Goal: Navigation & Orientation: Find specific page/section

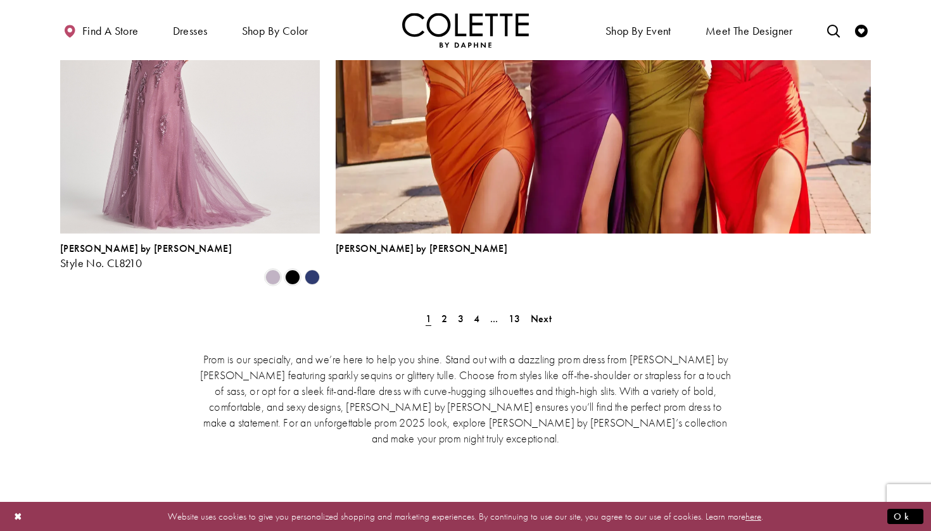
scroll to position [2947, 0]
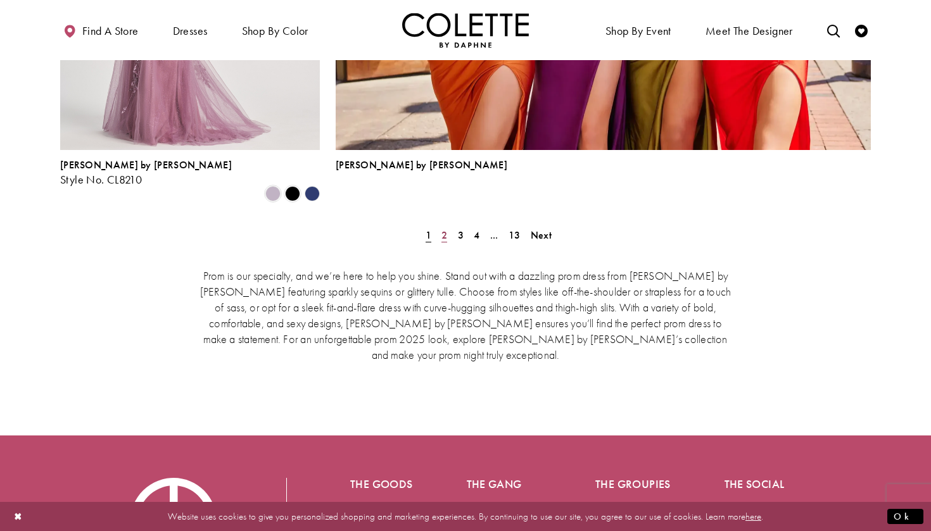
click at [446, 229] on span "2" at bounding box center [444, 235] width 6 height 13
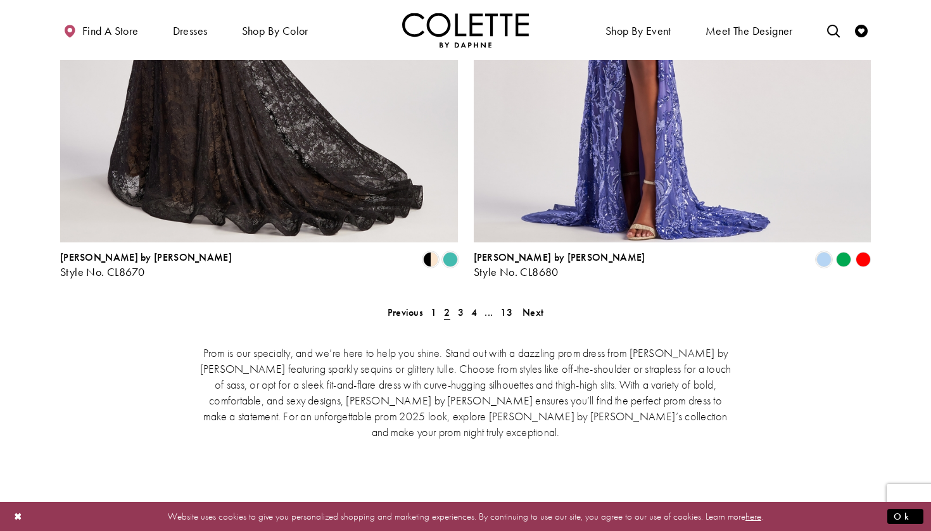
scroll to position [2641, 0]
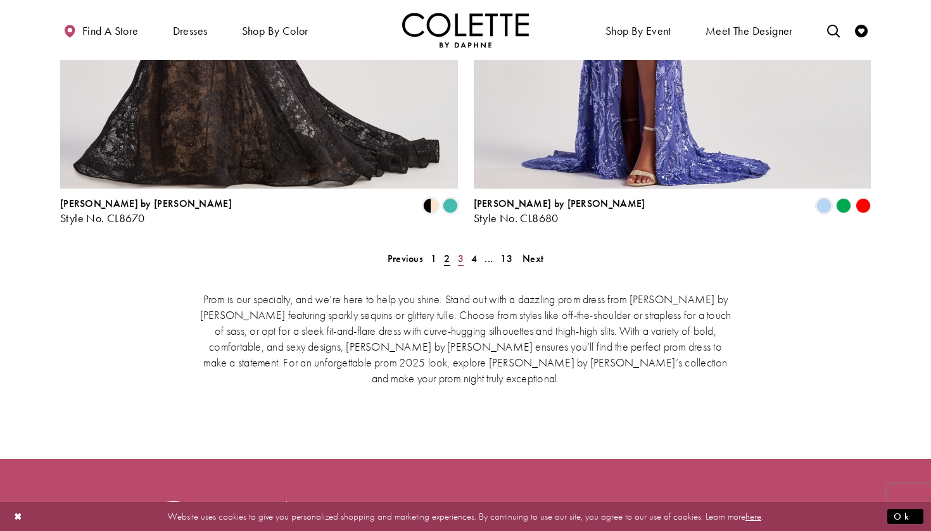
click at [460, 252] on span "3" at bounding box center [461, 258] width 6 height 13
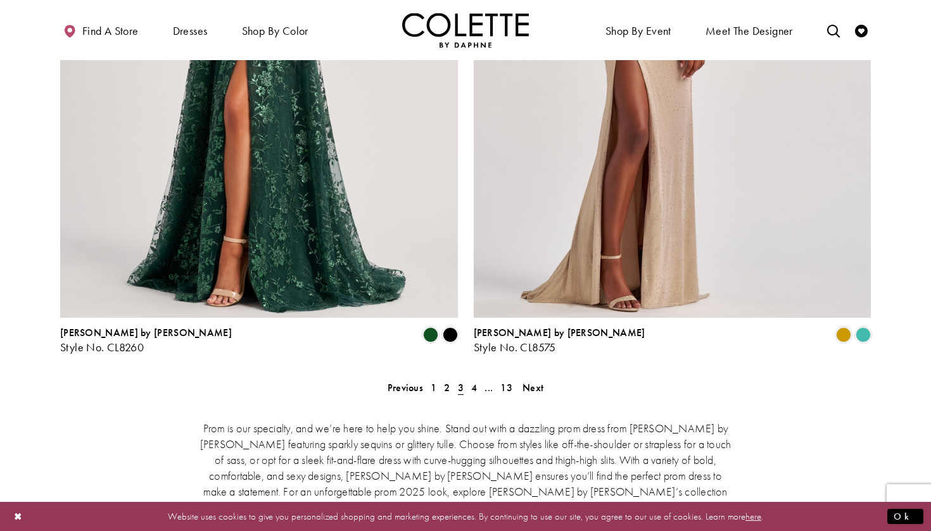
scroll to position [2526, 0]
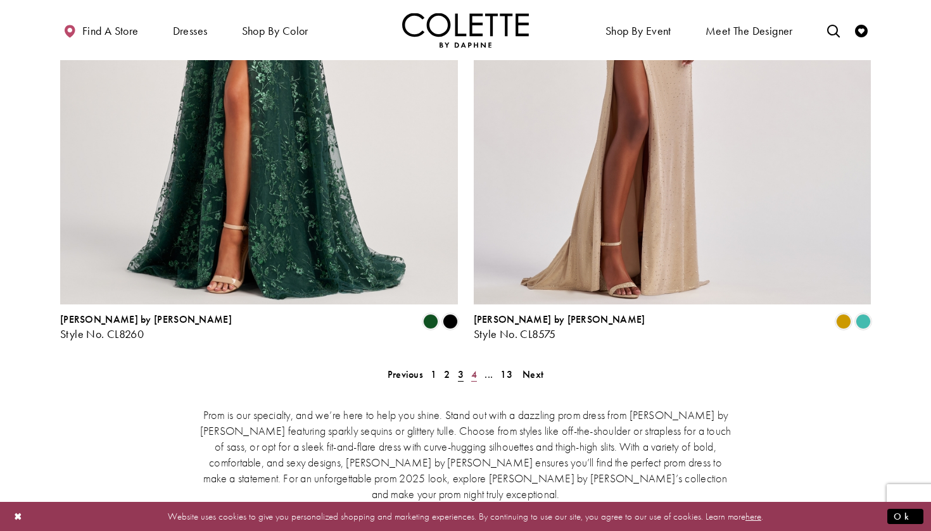
click at [476, 368] on span "4" at bounding box center [474, 374] width 6 height 13
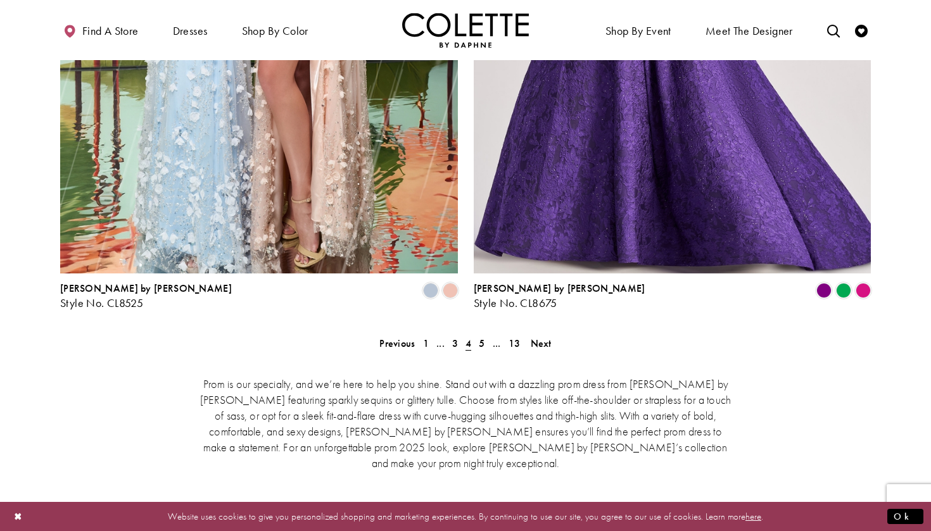
scroll to position [2562, 0]
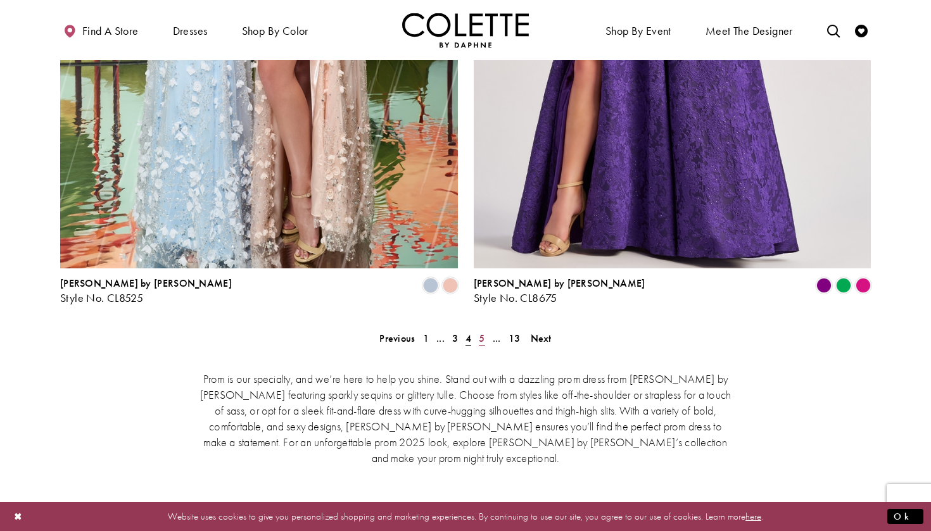
click at [481, 332] on span "5" at bounding box center [482, 338] width 6 height 13
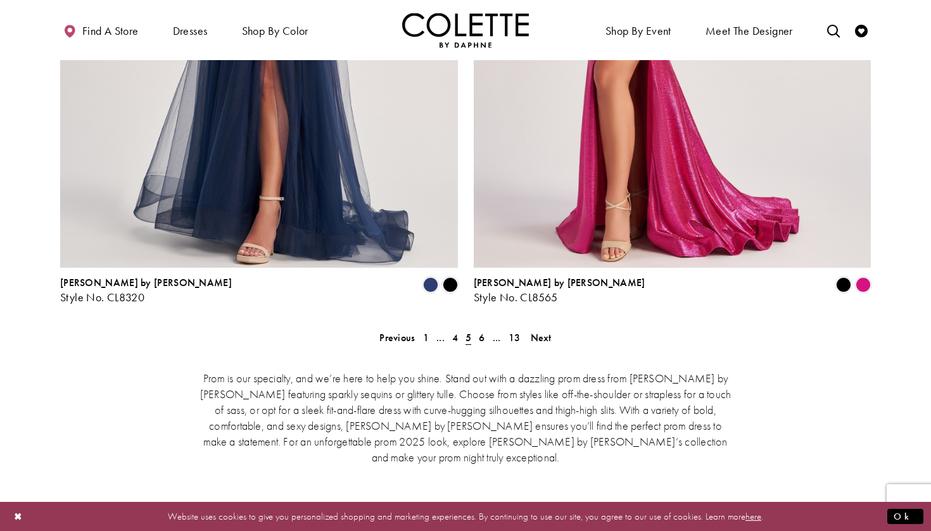
scroll to position [2671, 0]
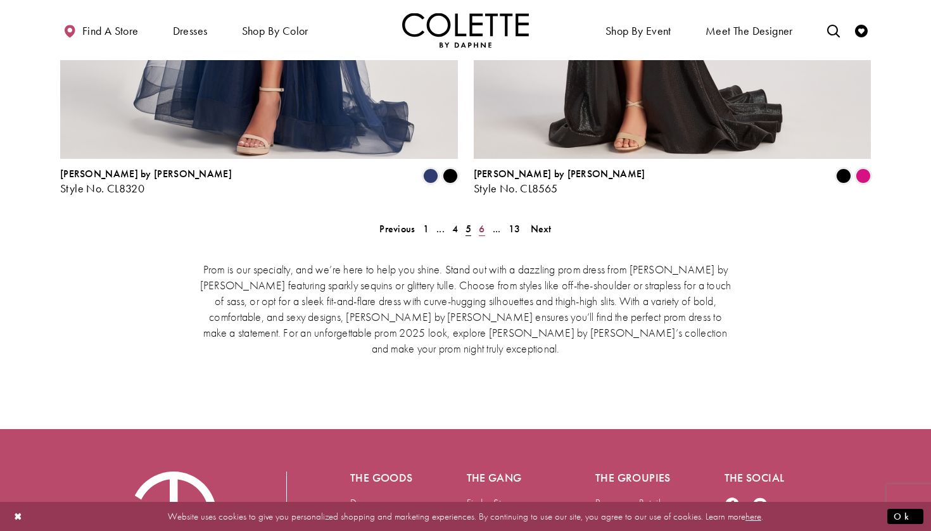
click at [481, 222] on span "6" at bounding box center [482, 228] width 6 height 13
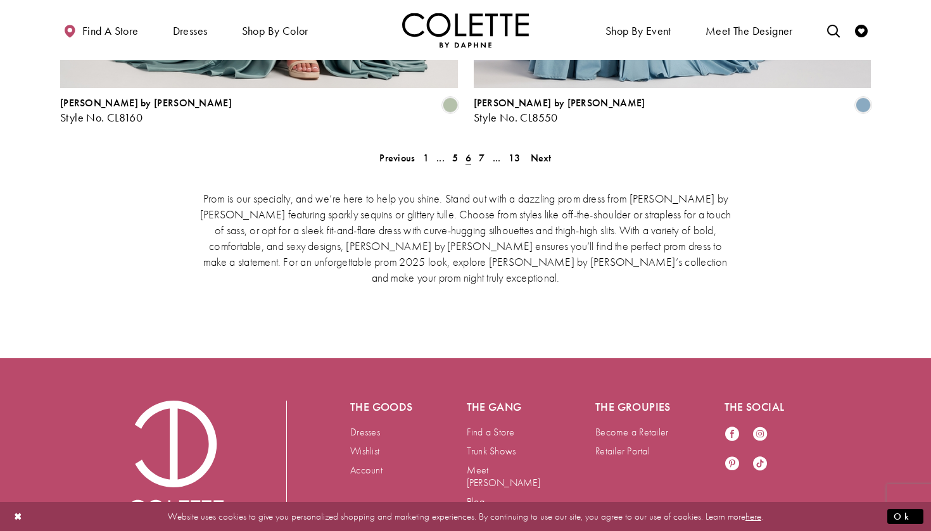
scroll to position [2738, 0]
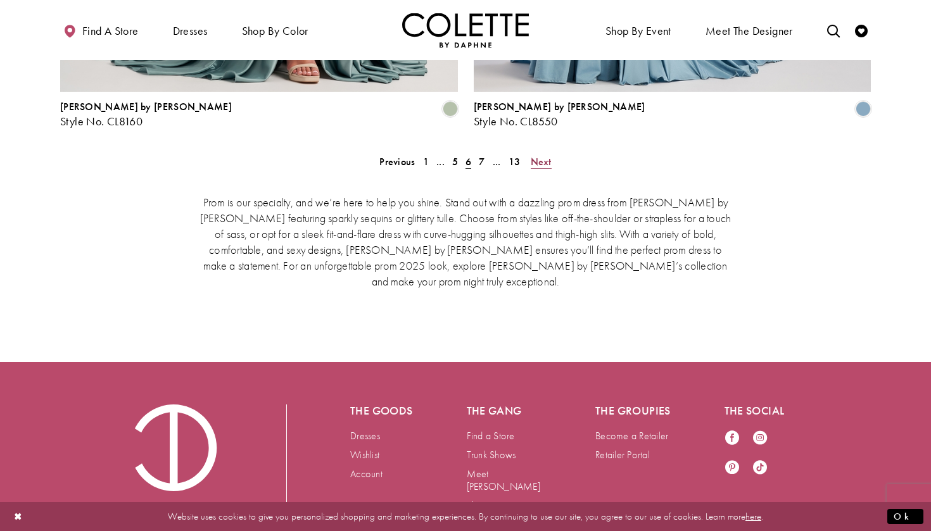
click at [536, 155] on span "Next" at bounding box center [541, 161] width 21 height 13
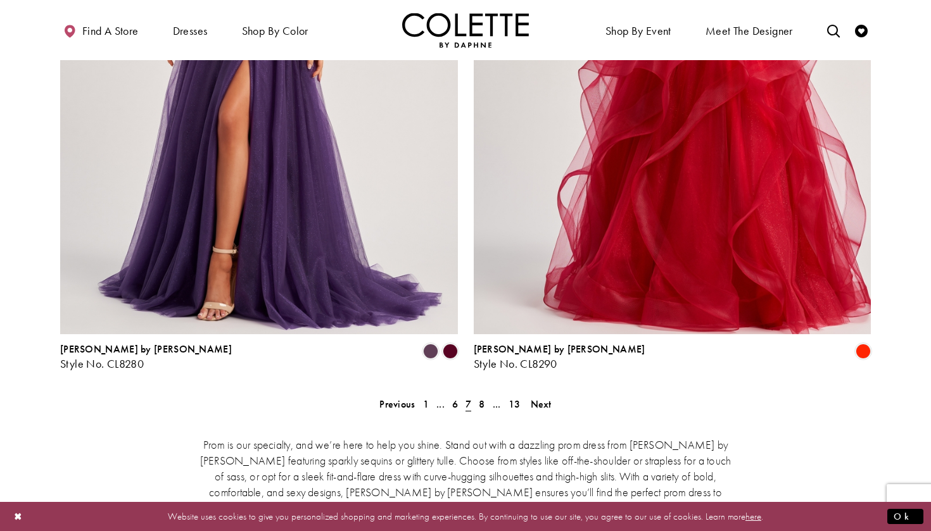
scroll to position [2495, 0]
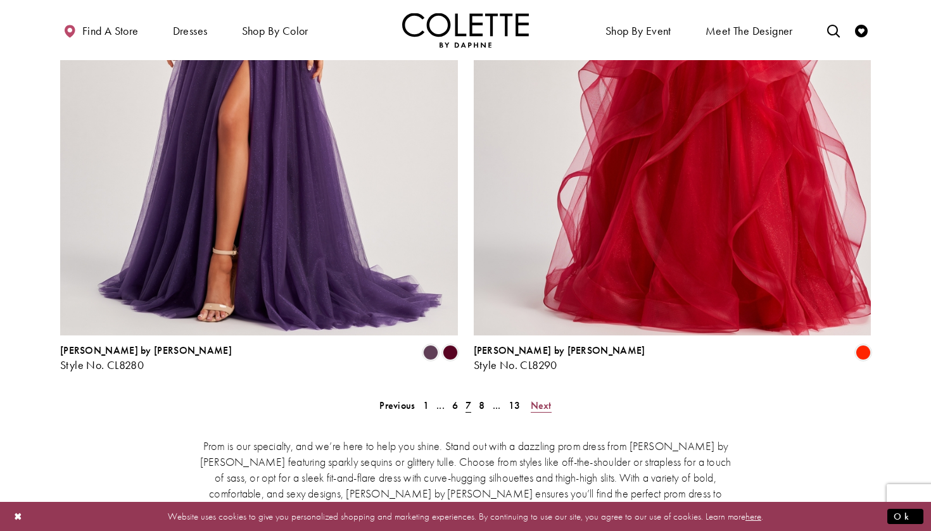
click at [544, 399] on span "Next" at bounding box center [541, 405] width 21 height 13
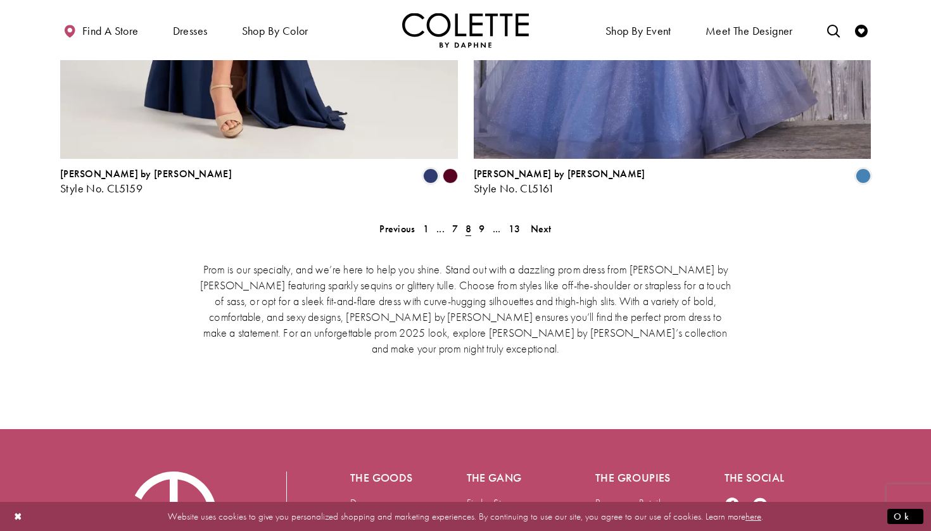
scroll to position [2733, 0]
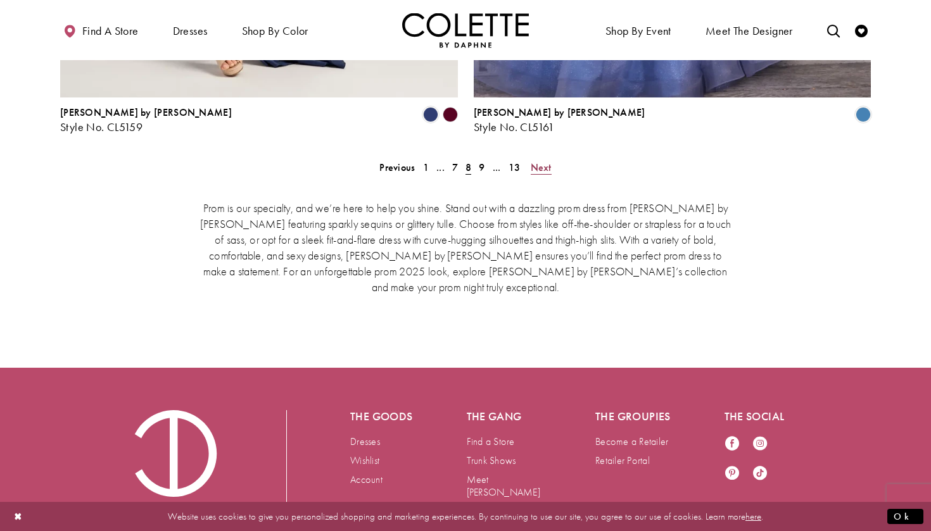
click at [545, 161] on span "Next" at bounding box center [541, 167] width 21 height 13
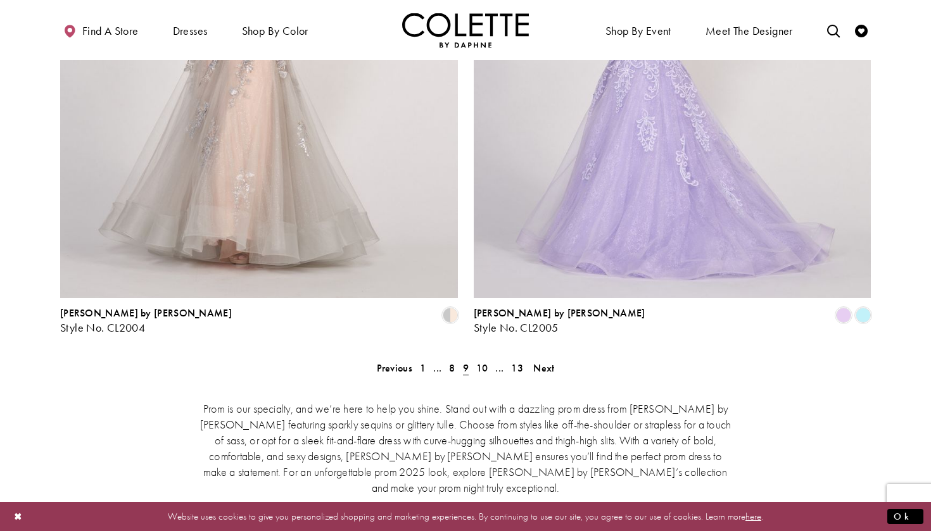
scroll to position [2560, 0]
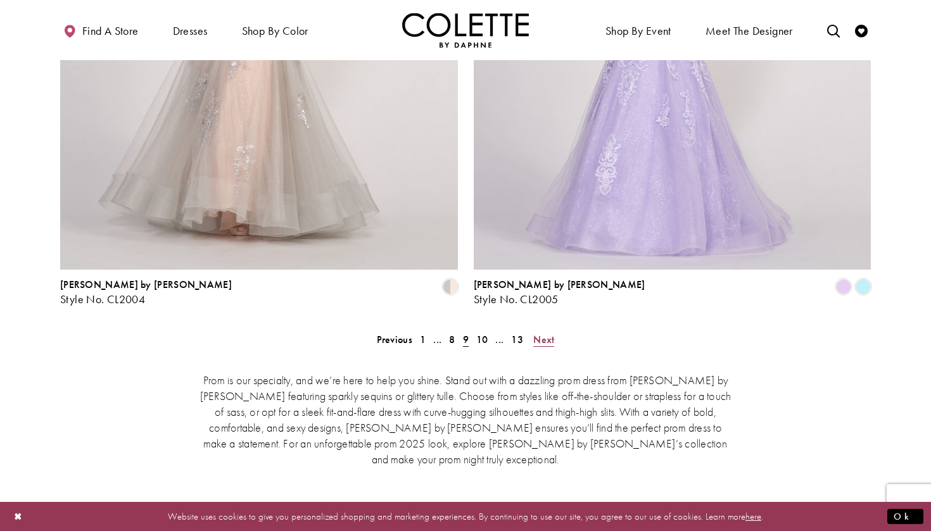
click at [539, 333] on span "Next" at bounding box center [543, 339] width 21 height 13
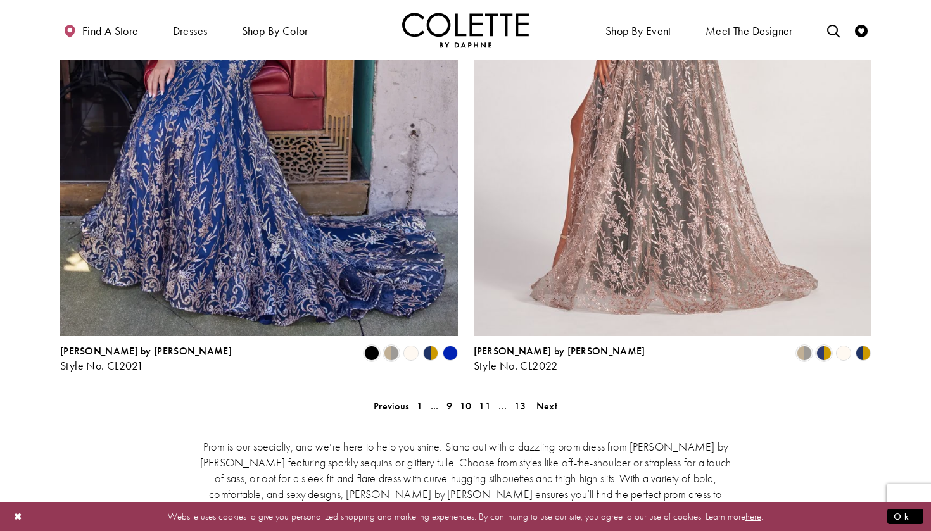
scroll to position [2586, 0]
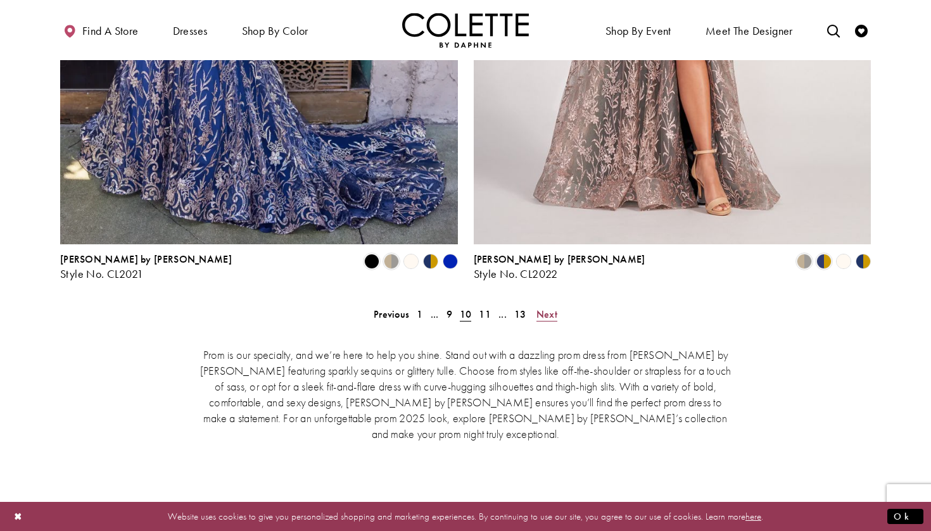
click at [546, 308] on span "Next" at bounding box center [546, 314] width 21 height 13
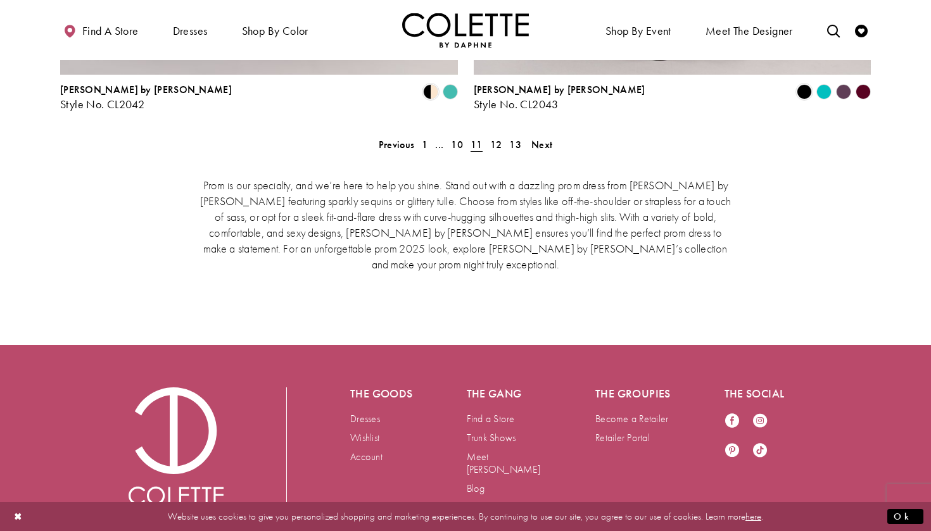
scroll to position [2755, 0]
